Goal: Find specific page/section: Find specific page/section

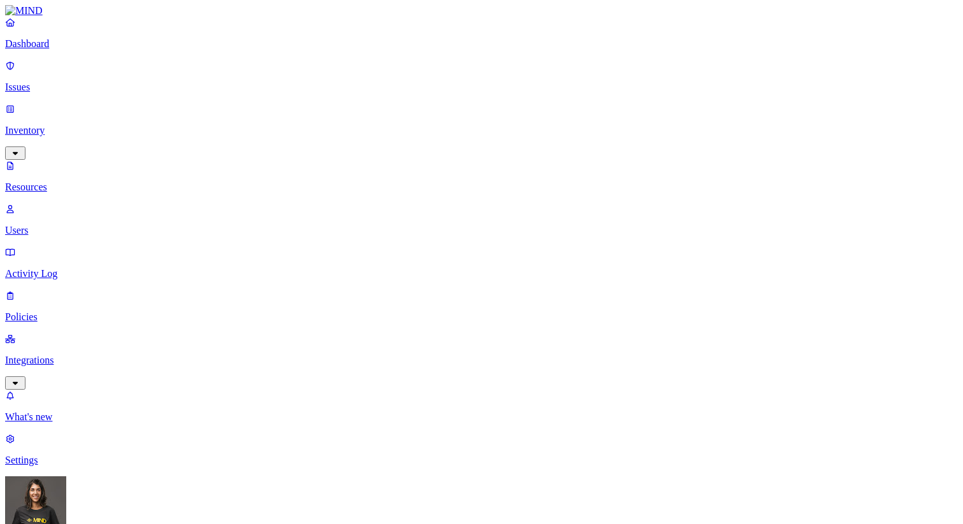
click at [56, 225] on p "Users" at bounding box center [481, 230] width 953 height 11
